Goal: Check status: Check status

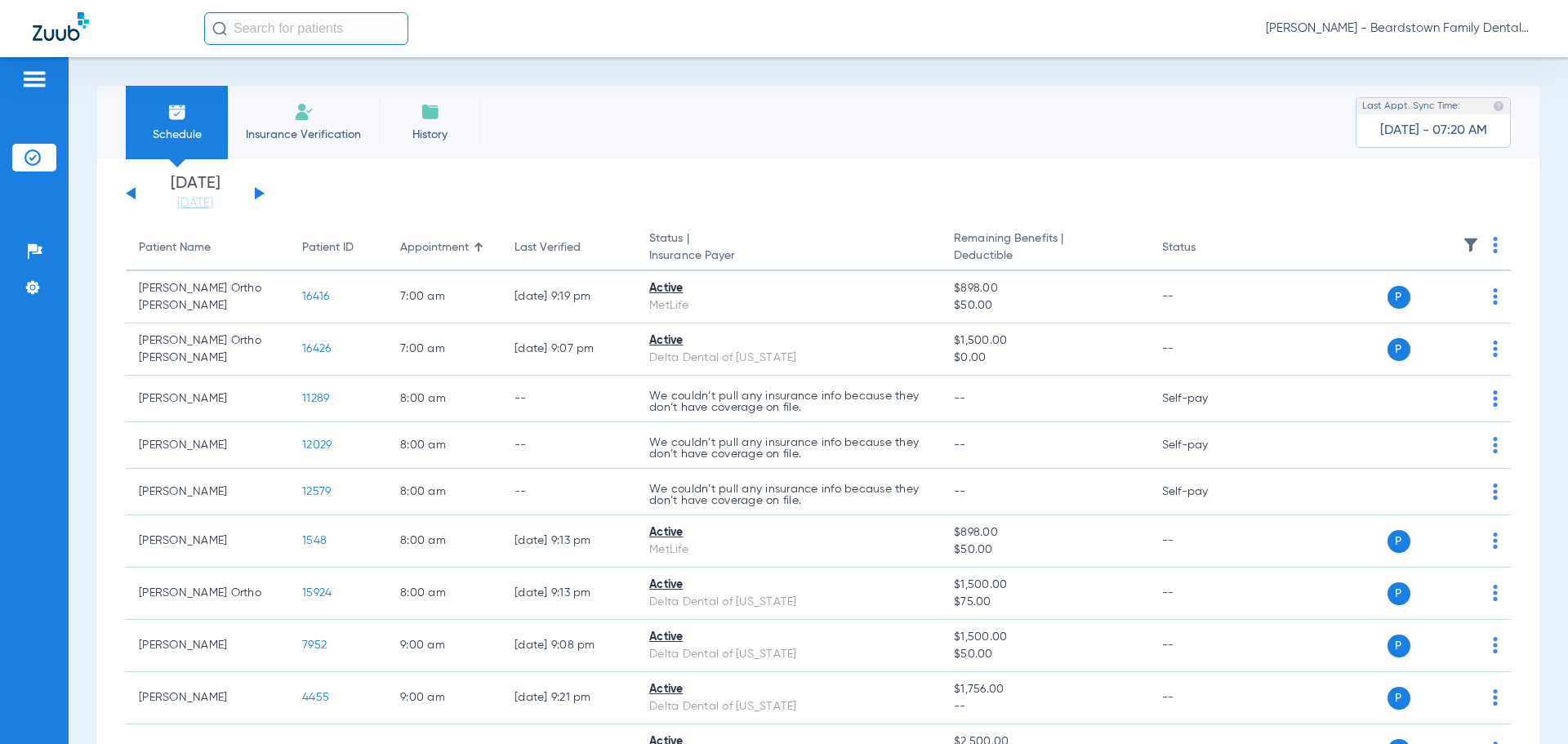
click at [1464, 242] on img at bounding box center [1471, 245] width 16 height 16
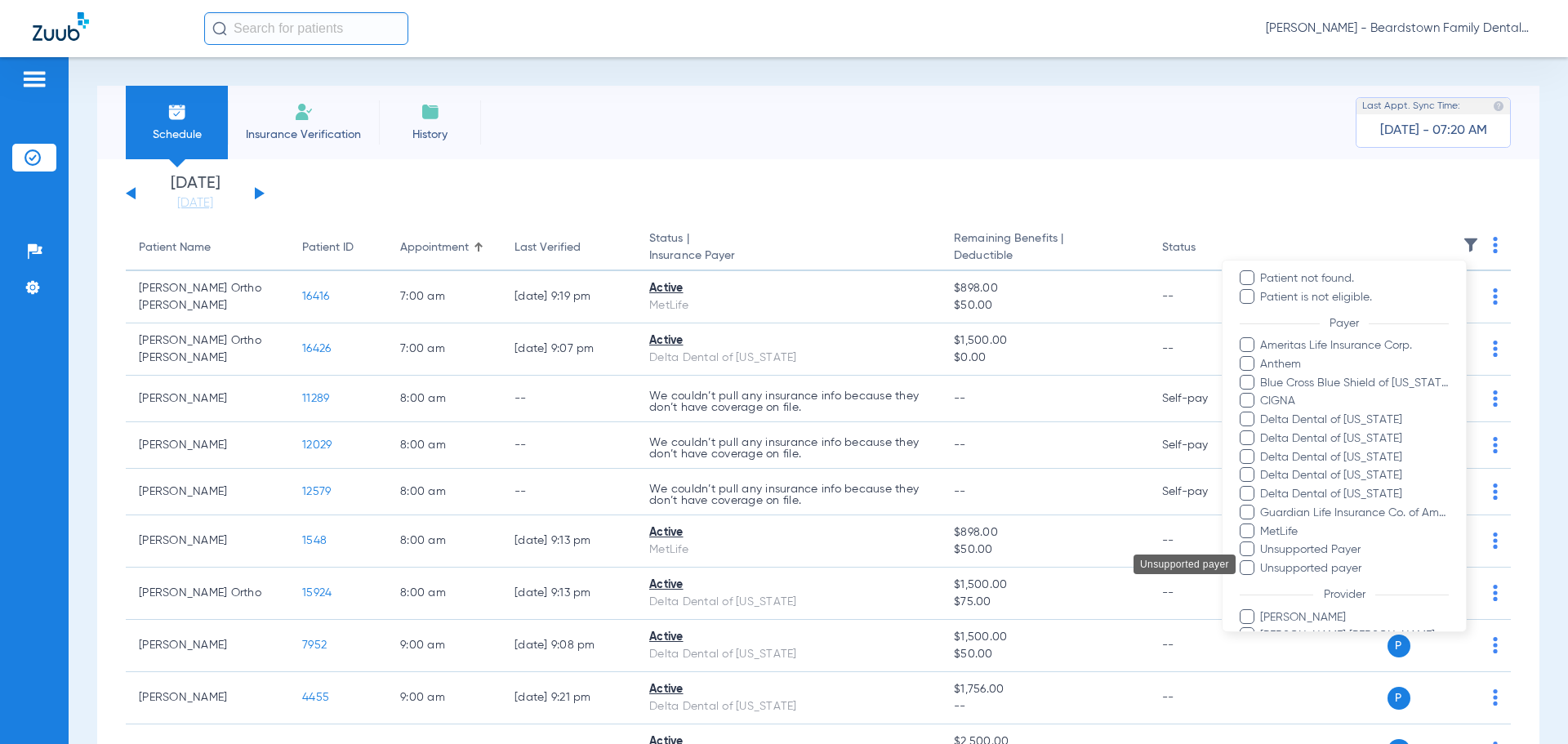
scroll to position [245, 0]
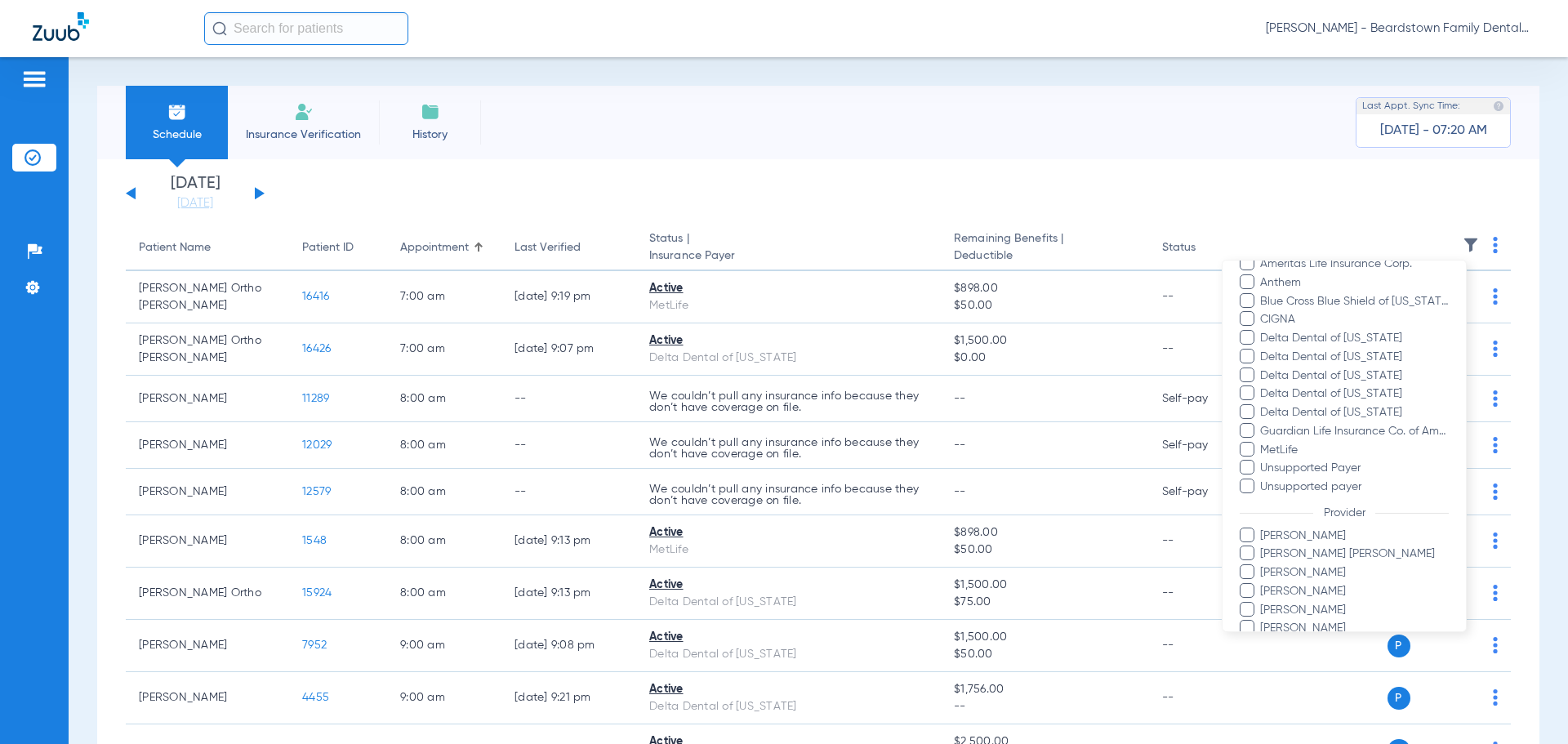
click at [1301, 535] on span "[PERSON_NAME]" at bounding box center [1353, 536] width 189 height 17
click at [1263, 547] on input "[PERSON_NAME]" at bounding box center [1263, 547] width 0 height 0
click at [1333, 196] on div at bounding box center [784, 372] width 1568 height 744
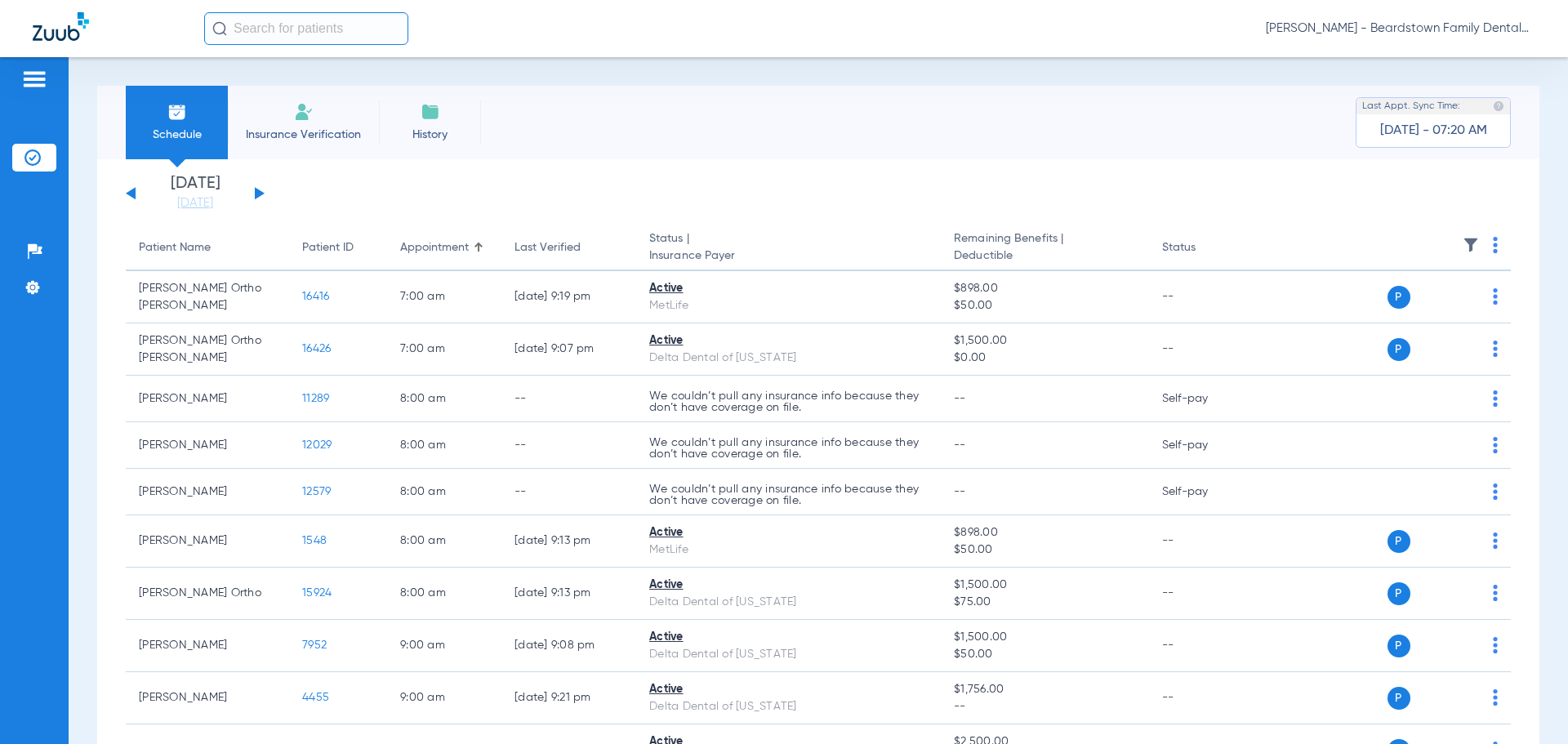
click at [1463, 241] on img at bounding box center [1471, 245] width 16 height 16
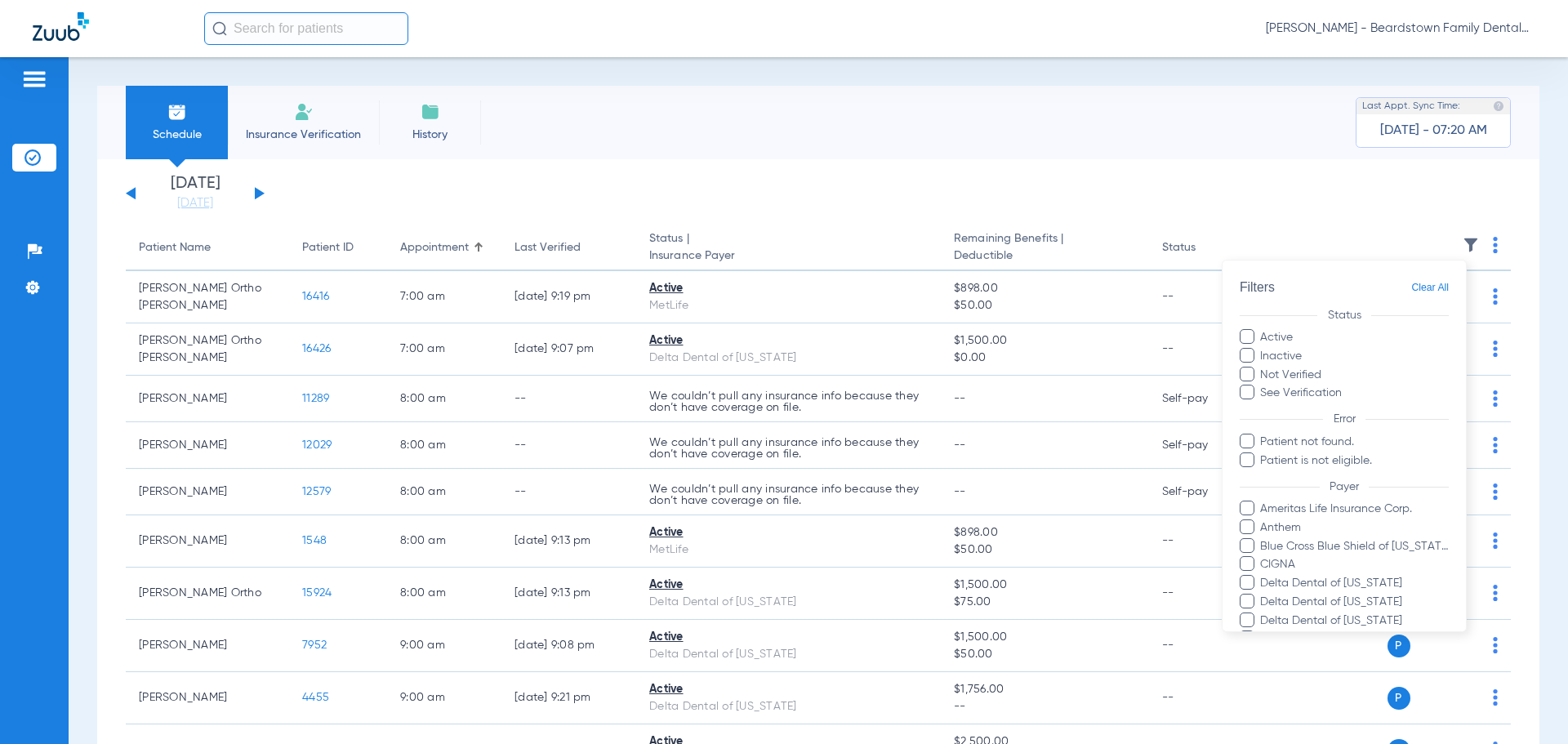
scroll to position [317, 0]
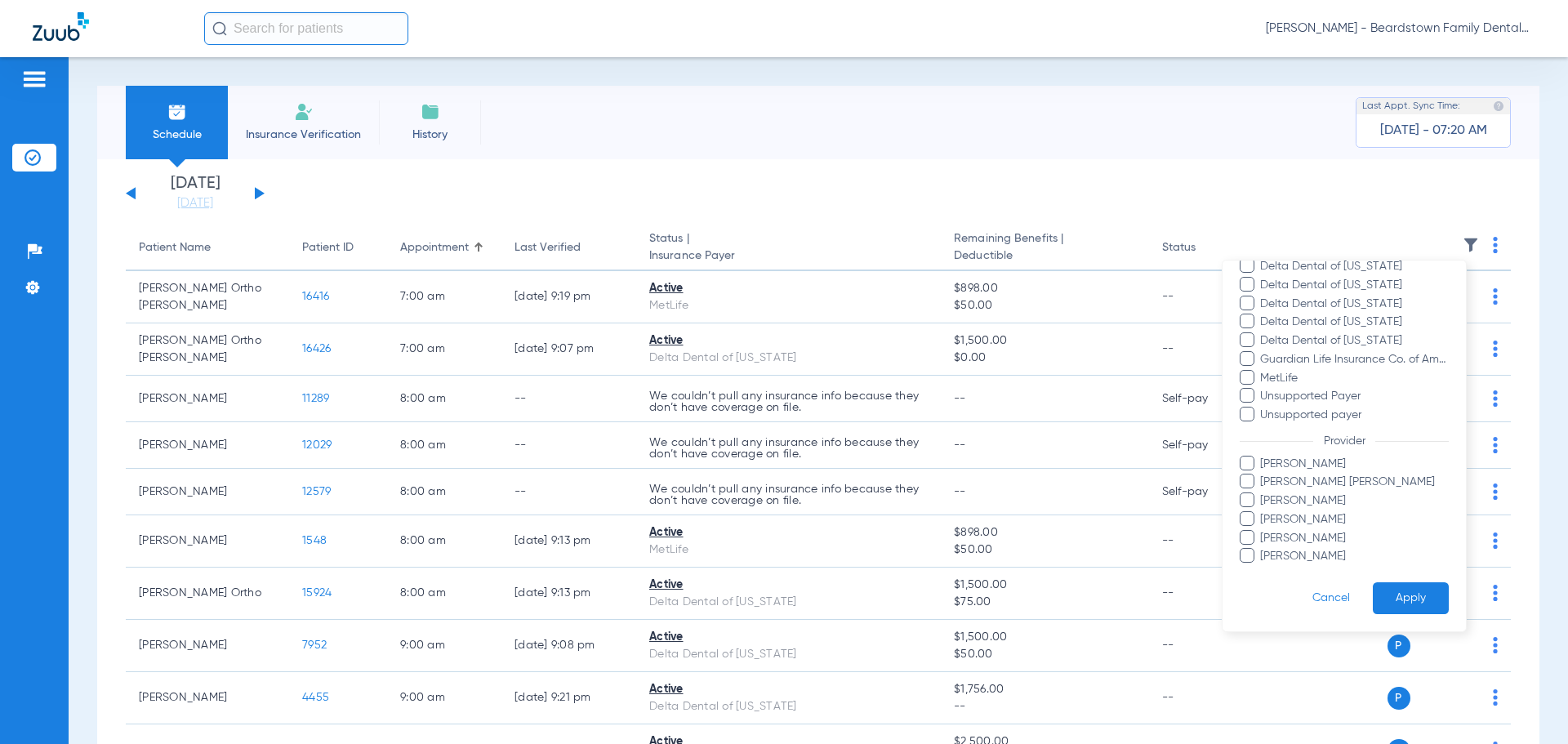
click at [1288, 461] on span "[PERSON_NAME]" at bounding box center [1353, 464] width 189 height 17
click at [1263, 476] on input "[PERSON_NAME]" at bounding box center [1263, 476] width 0 height 0
click at [1397, 596] on button "Apply" at bounding box center [1411, 598] width 76 height 32
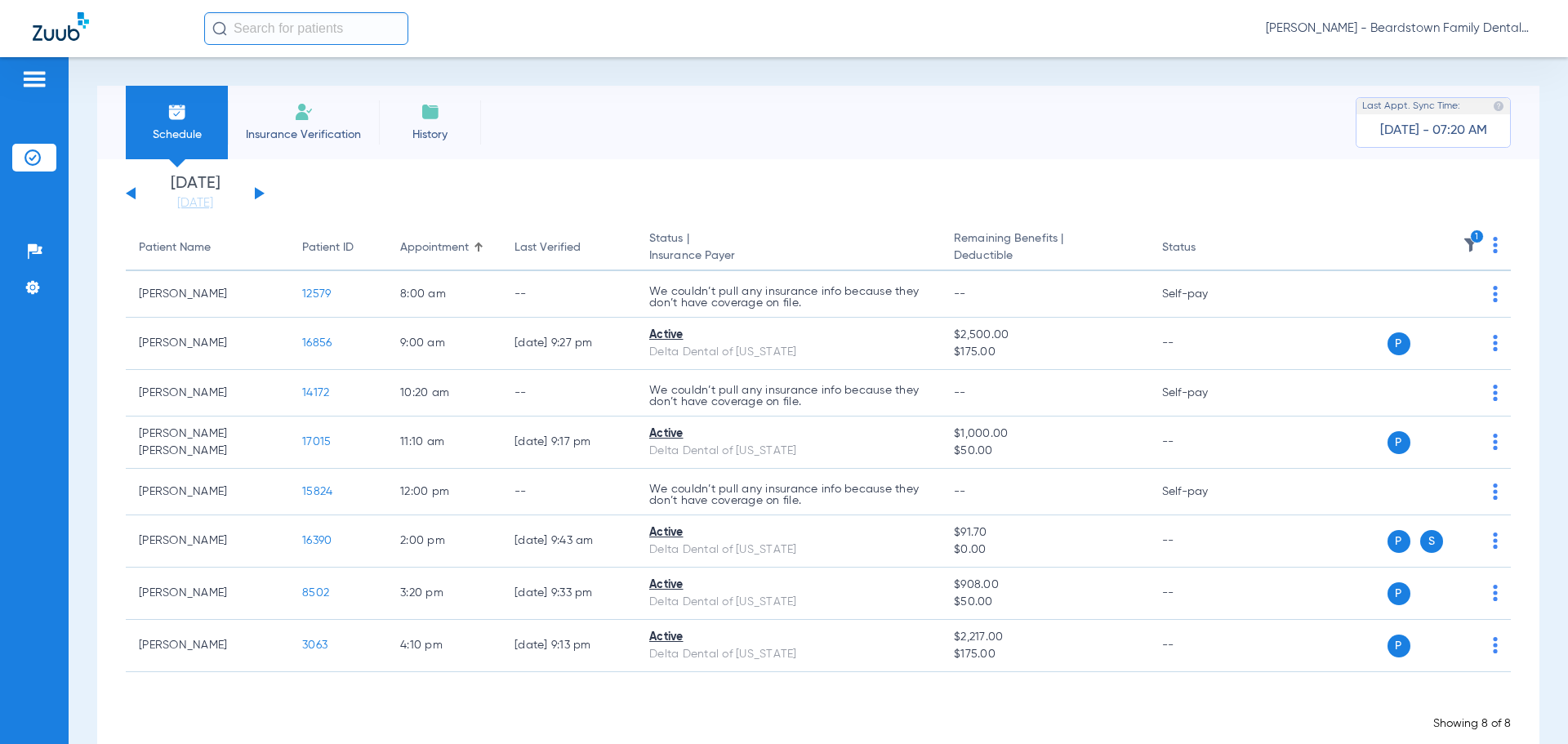
click at [258, 195] on button at bounding box center [260, 193] width 10 height 12
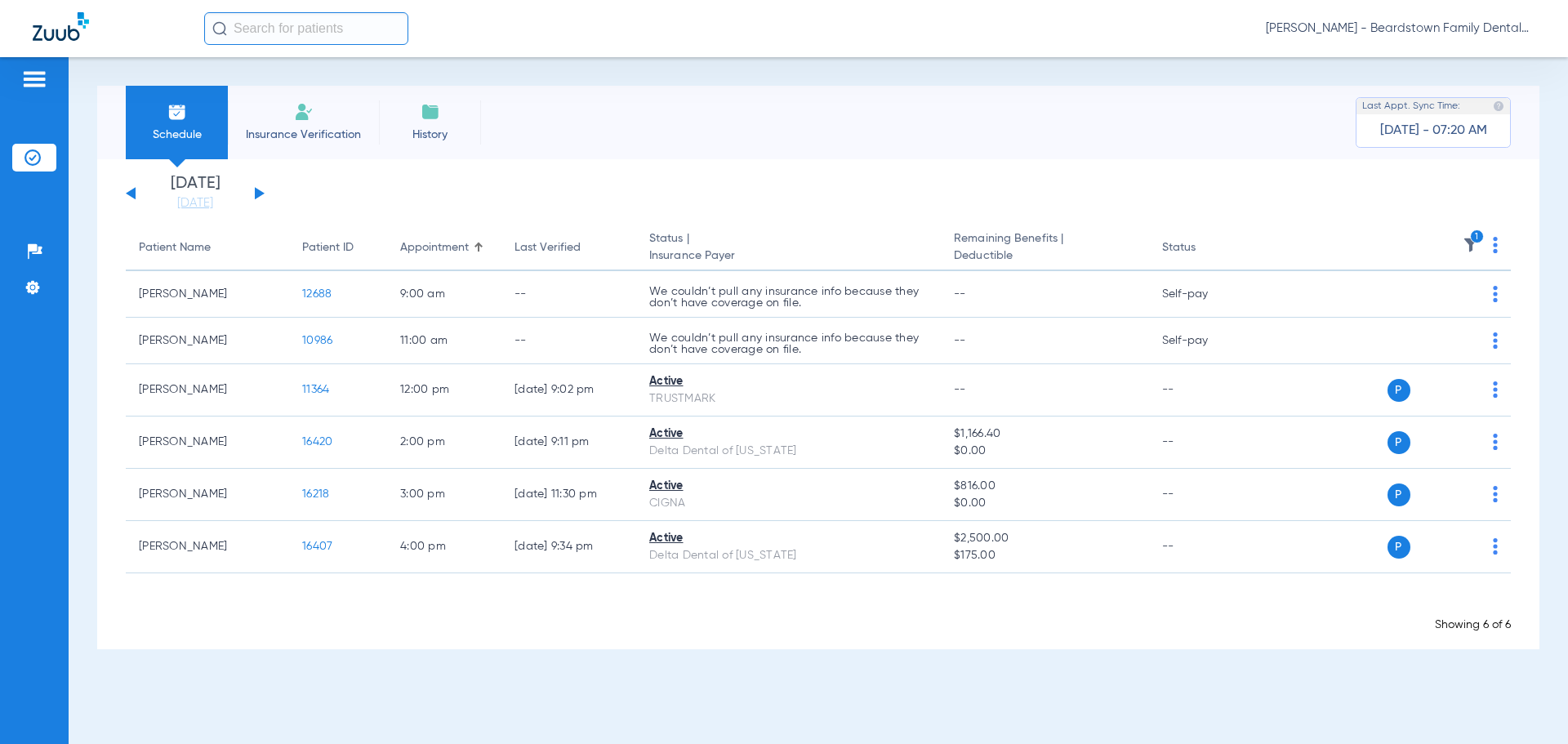
click at [252, 188] on div "[DATE] [DATE] [DATE] [DATE] [DATE] [DATE] [DATE] [DATE] [DATE] [DATE] [DATE] [D…" at bounding box center [195, 193] width 139 height 36
click at [261, 193] on button at bounding box center [260, 193] width 10 height 12
